Goal: Task Accomplishment & Management: Use online tool/utility

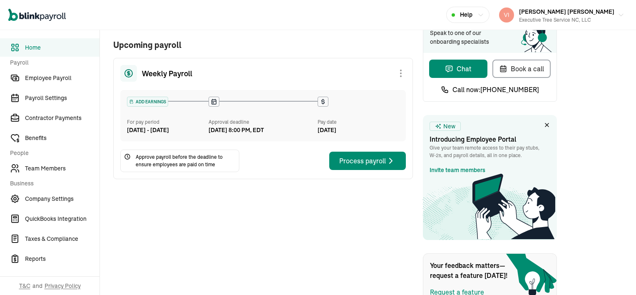
scroll to position [42, 0]
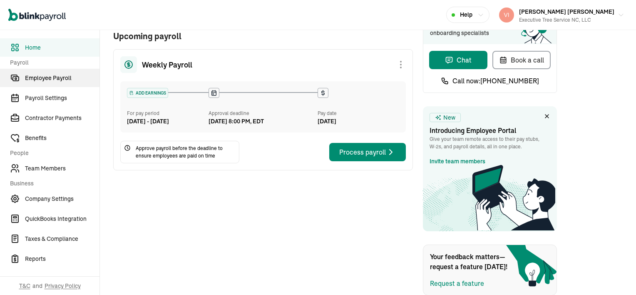
click at [75, 78] on span "Employee Payroll" at bounding box center [62, 78] width 75 height 9
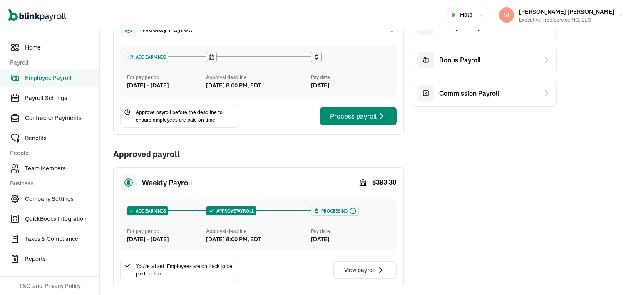
scroll to position [167, 0]
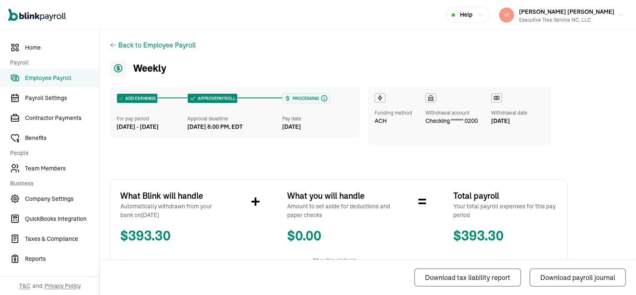
click at [111, 44] on icon at bounding box center [113, 45] width 5 height 4
click at [111, 44] on icon at bounding box center [113, 45] width 7 height 7
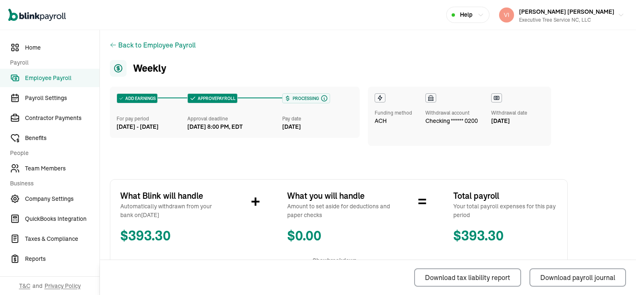
click at [111, 44] on icon at bounding box center [113, 45] width 7 height 7
click at [115, 42] on icon at bounding box center [113, 45] width 7 height 7
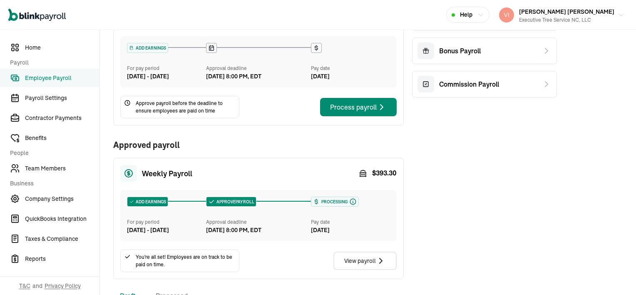
scroll to position [83, 0]
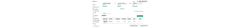
scroll to position [191, 0]
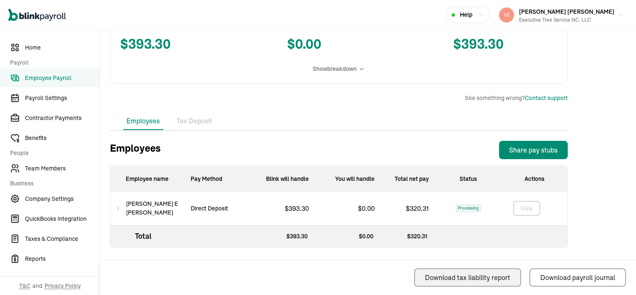
click at [504, 278] on div "Download tax liability report" at bounding box center [467, 277] width 85 height 10
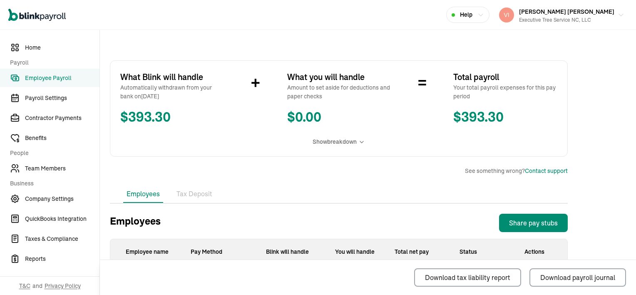
scroll to position [273, 0]
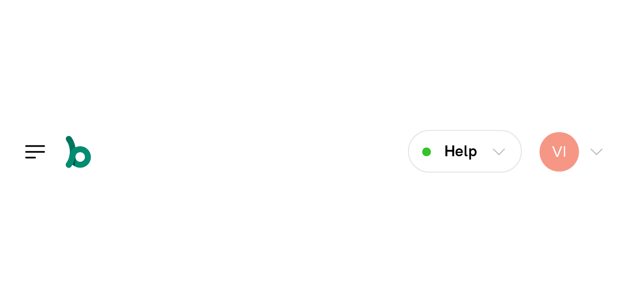
scroll to position [191, 0]
